Goal: Use online tool/utility: Utilize a website feature to perform a specific function

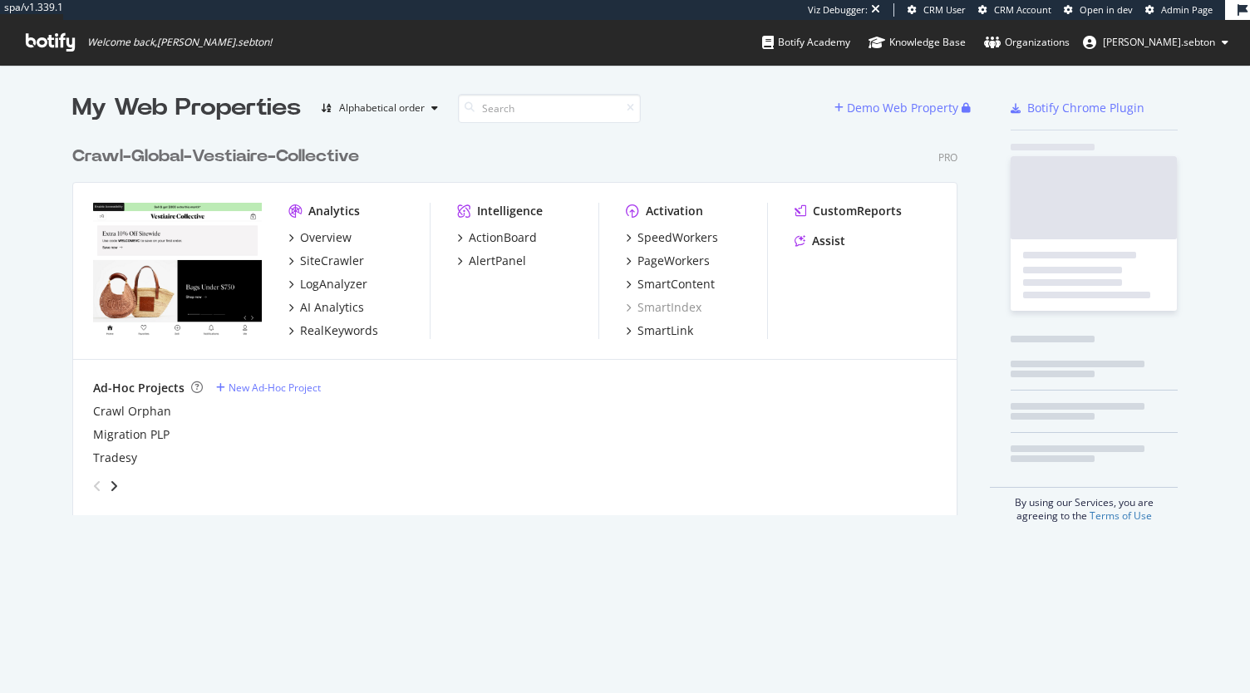
scroll to position [377, 885]
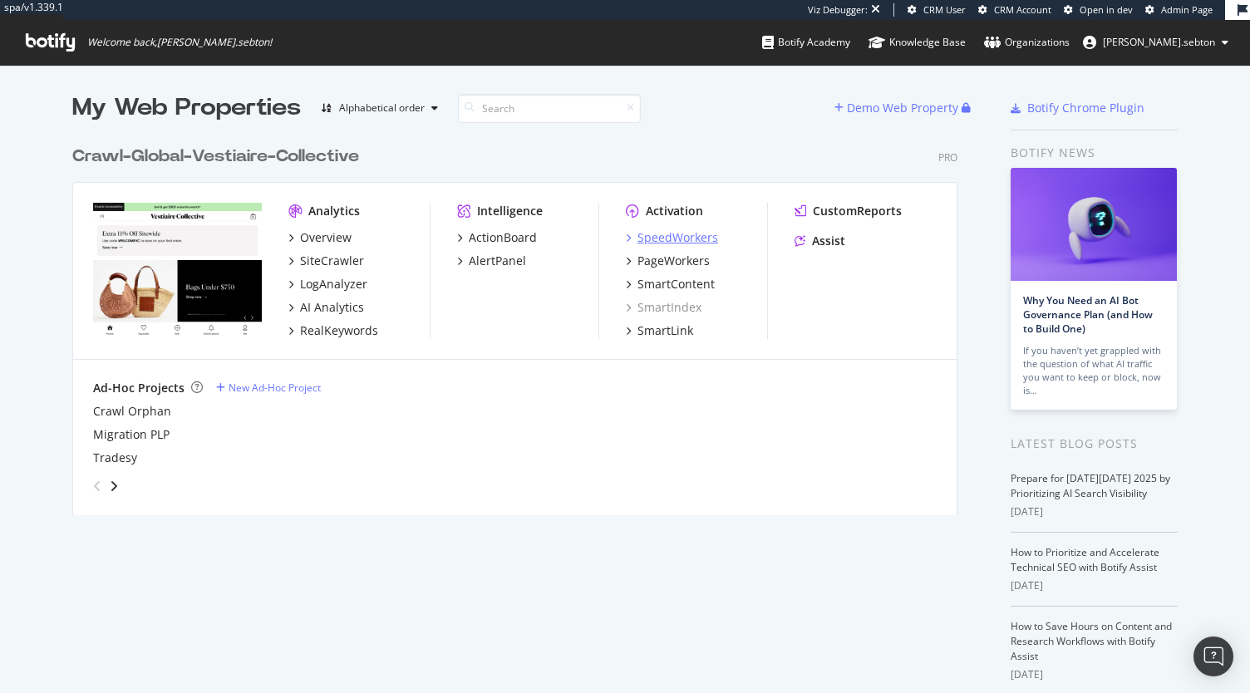
click at [682, 242] on div "SpeedWorkers" at bounding box center [678, 237] width 81 height 17
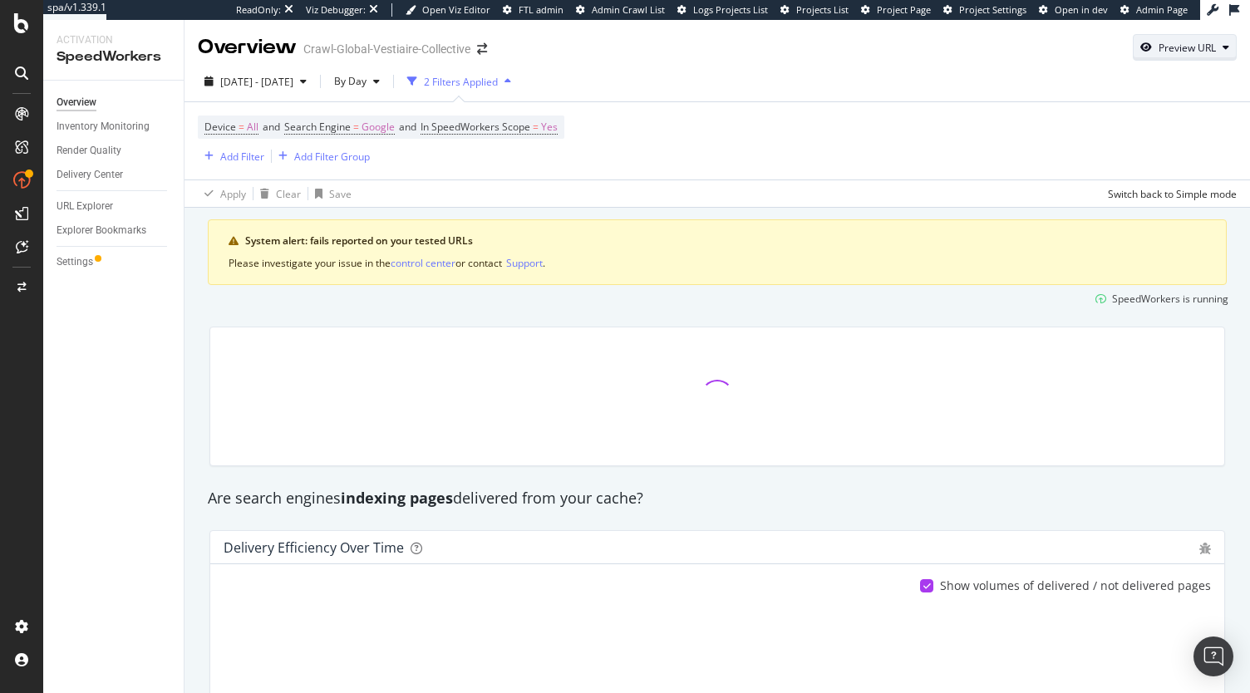
click at [1174, 47] on div "Preview URL" at bounding box center [1187, 48] width 57 height 14
click at [1087, 135] on input "url" at bounding box center [1121, 125] width 181 height 29
paste input "https://fr.vestiairecollective.com/chaussures-femme/escarpins/cesare-paciotti/?…"
type input "https://fr.vestiairecollective.com/chaussures-femme/escarpins/cesare-paciotti/?…"
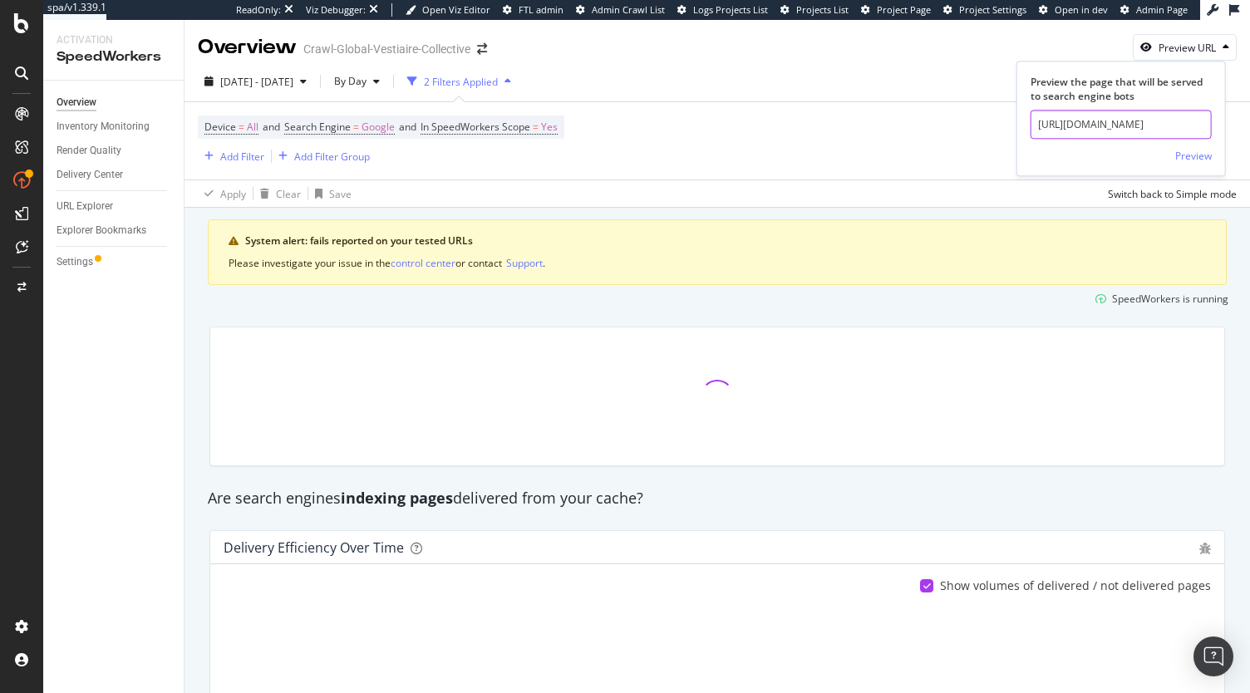
click button "Preview" at bounding box center [1193, 156] width 37 height 27
